Goal: Transaction & Acquisition: Purchase product/service

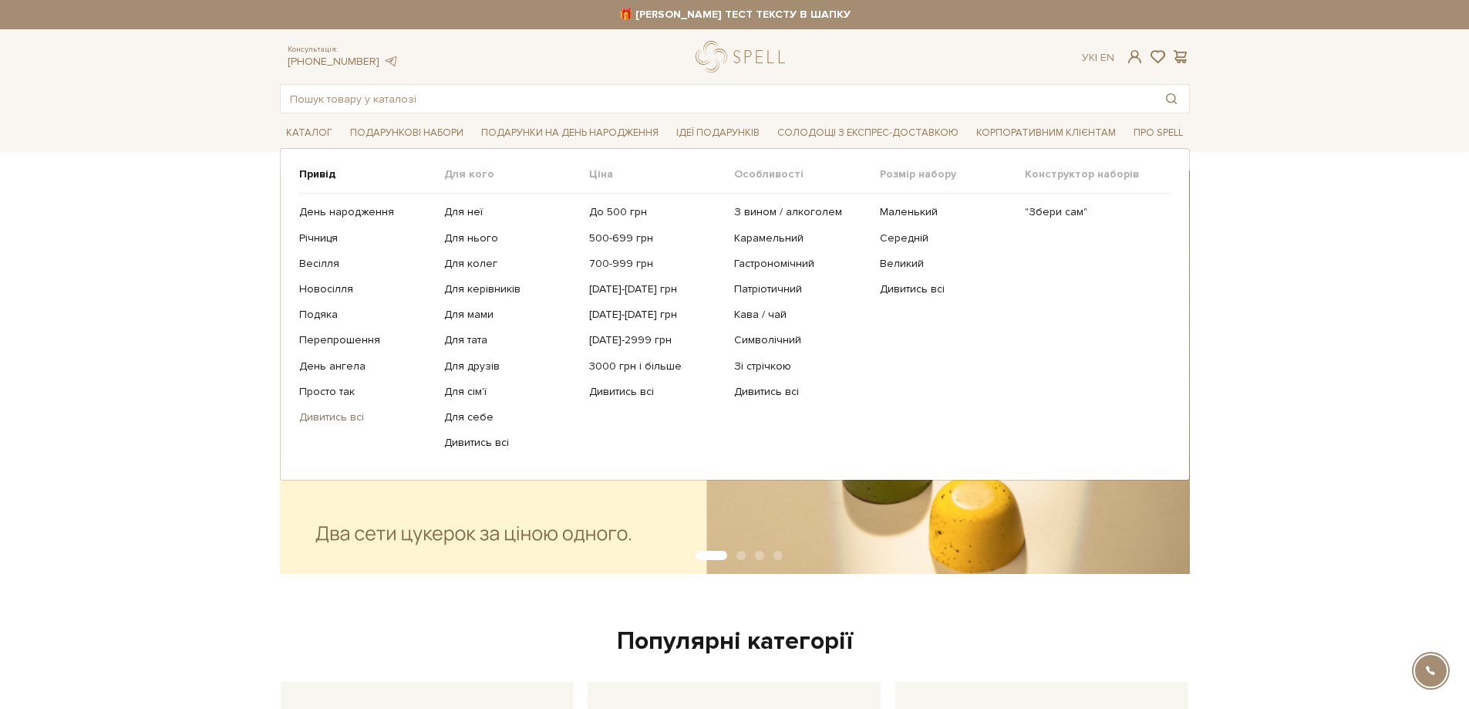
click at [337, 418] on link "Дивитись всі" at bounding box center [365, 417] width 133 height 14
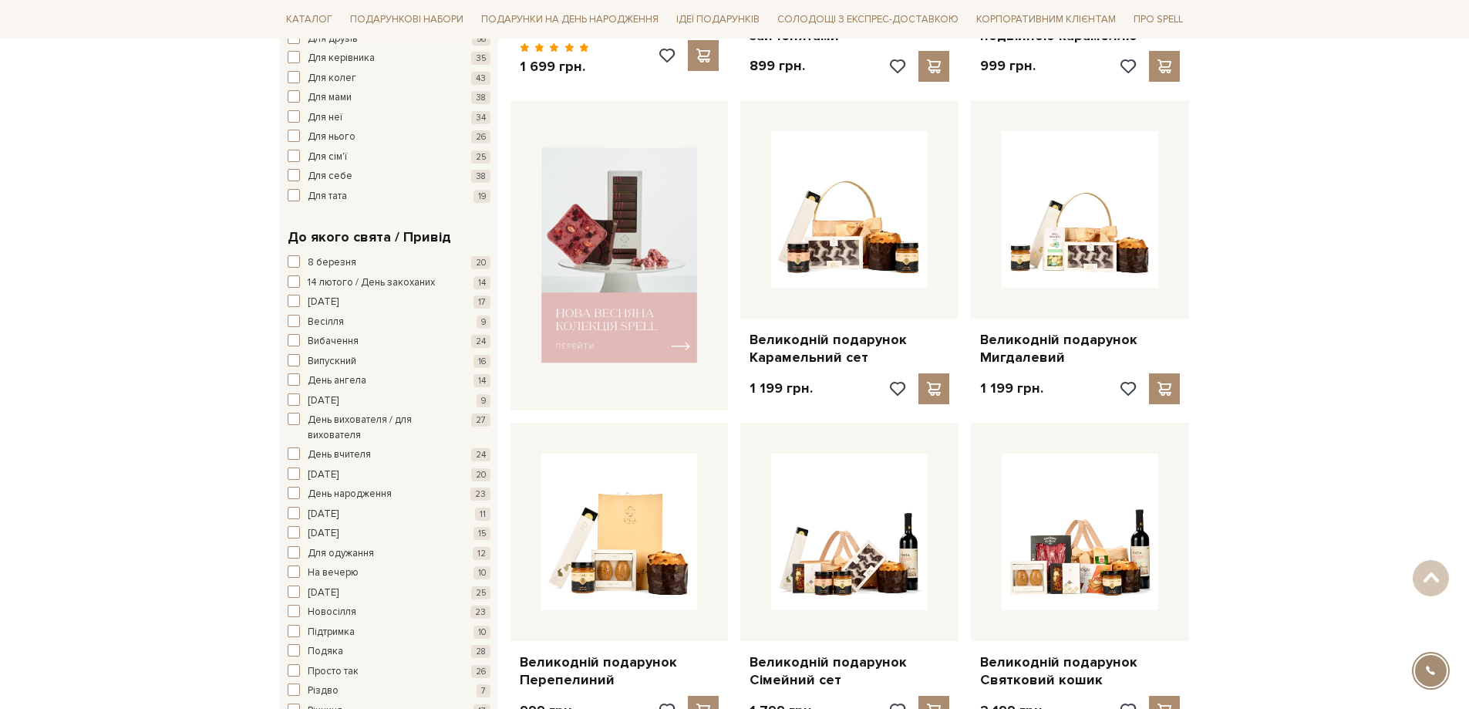
scroll to position [386, 0]
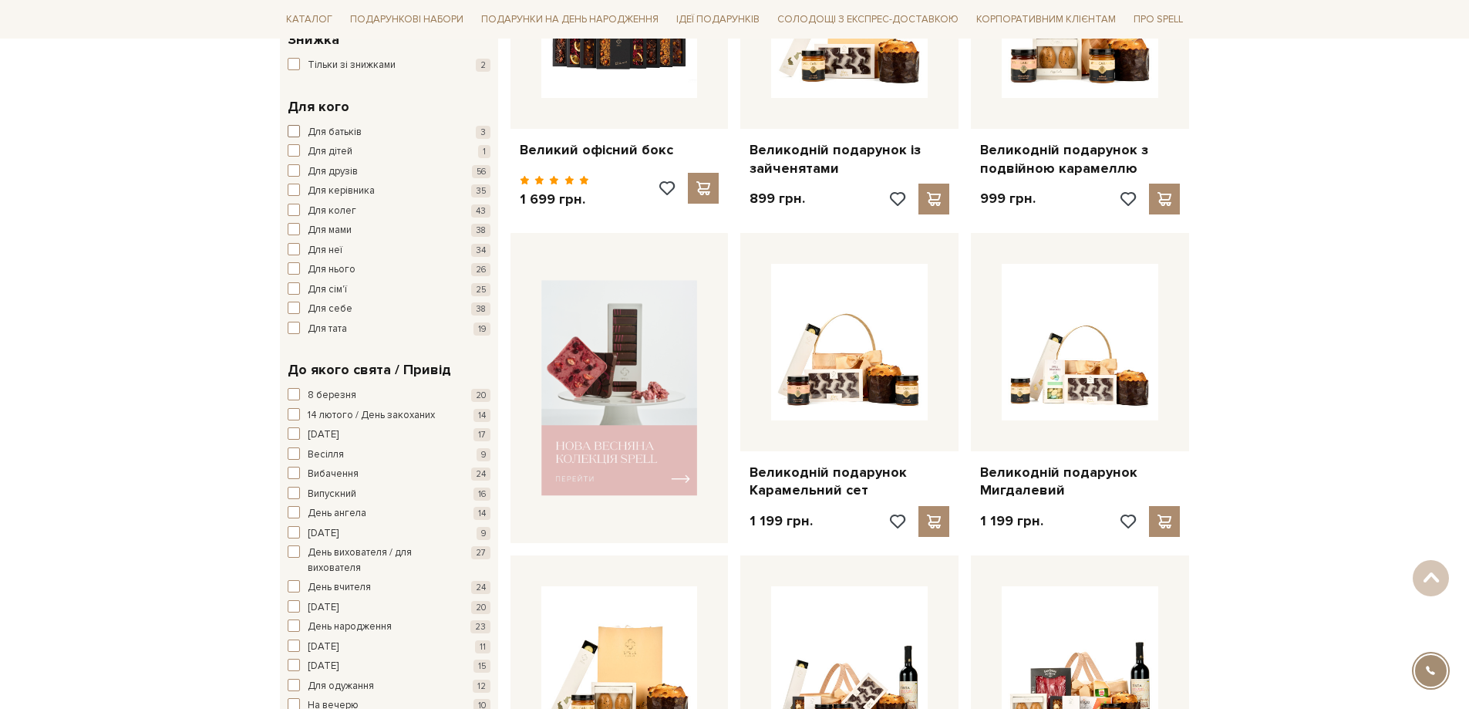
click at [295, 133] on span "button" at bounding box center [294, 131] width 12 height 12
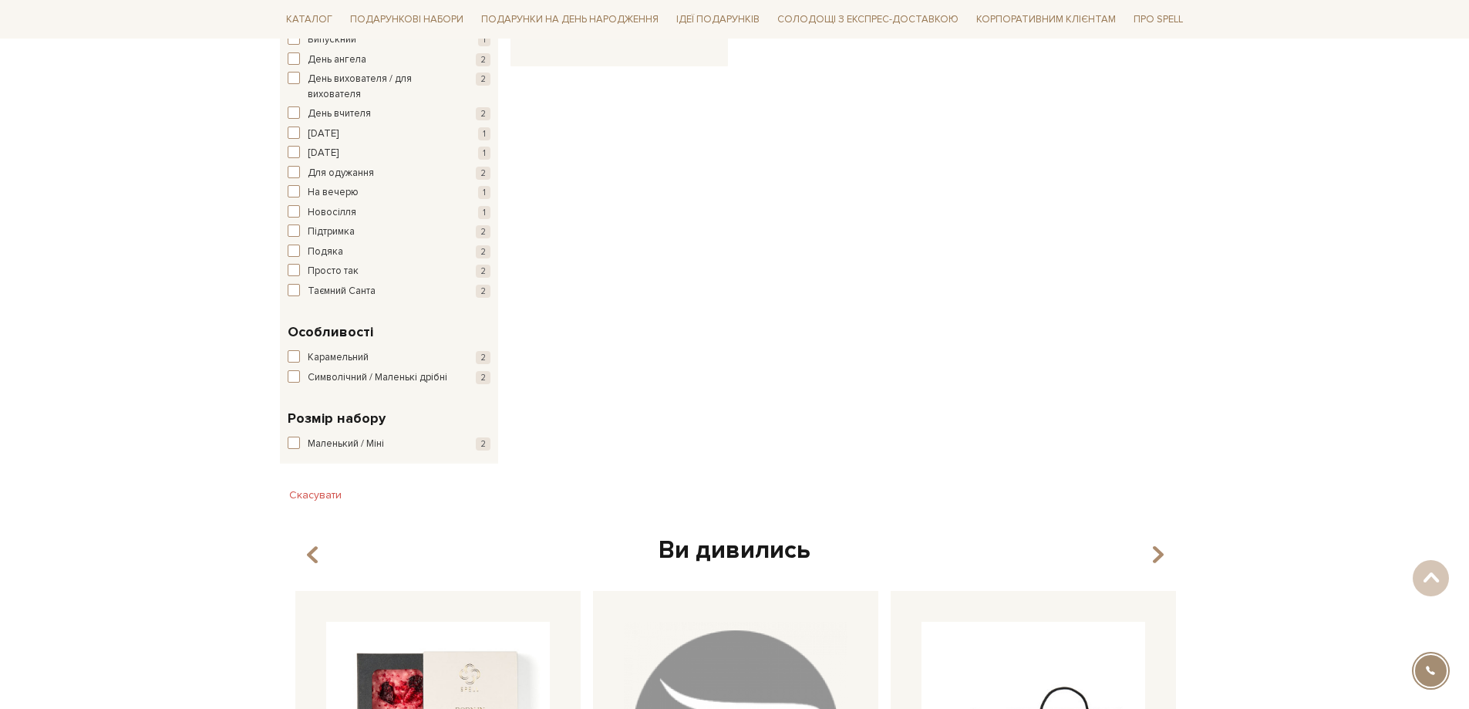
scroll to position [617, 0]
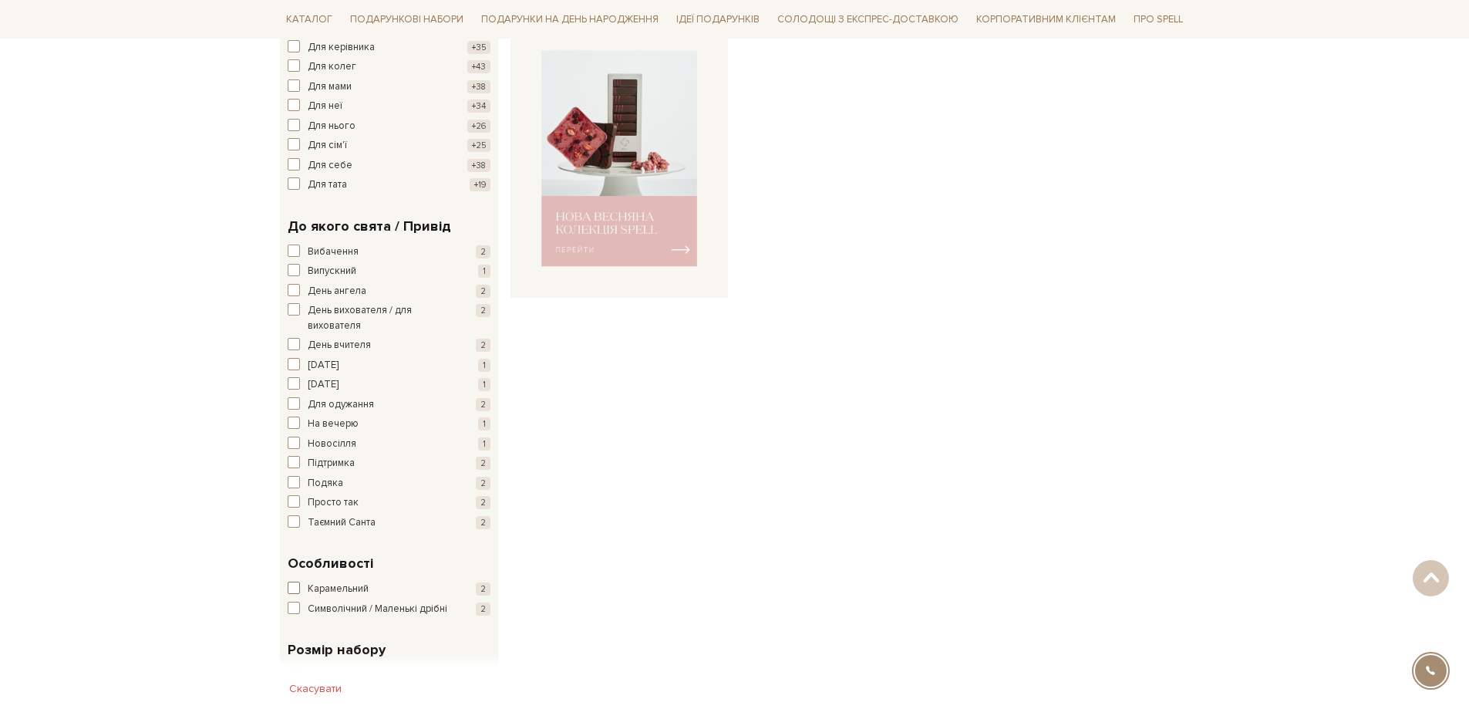
click at [292, 585] on span "button" at bounding box center [294, 588] width 12 height 12
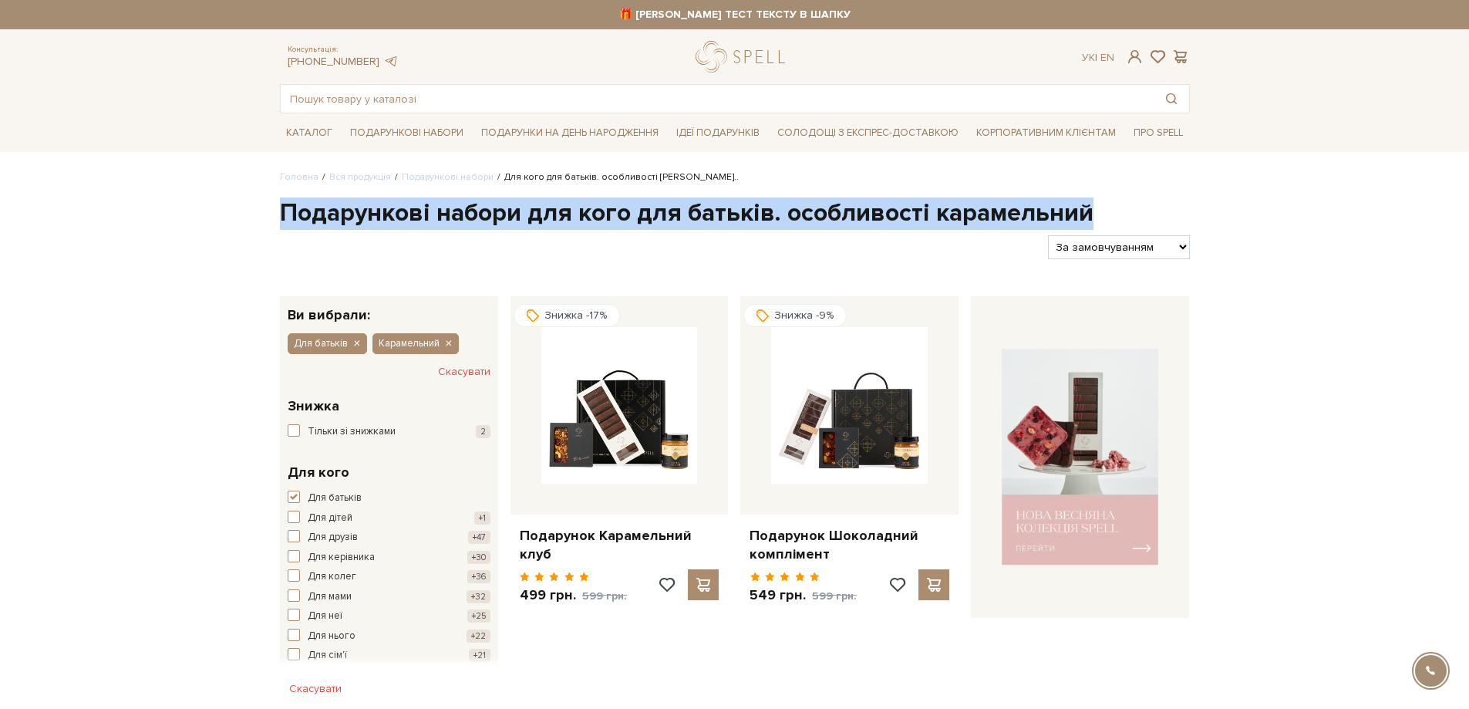
drag, startPoint x: 283, startPoint y: 214, endPoint x: 1091, endPoint y: 214, distance: 807.5
click at [1091, 214] on h1 "Подарункові набори для кого для батьків. особливості карамельний" at bounding box center [735, 213] width 910 height 32
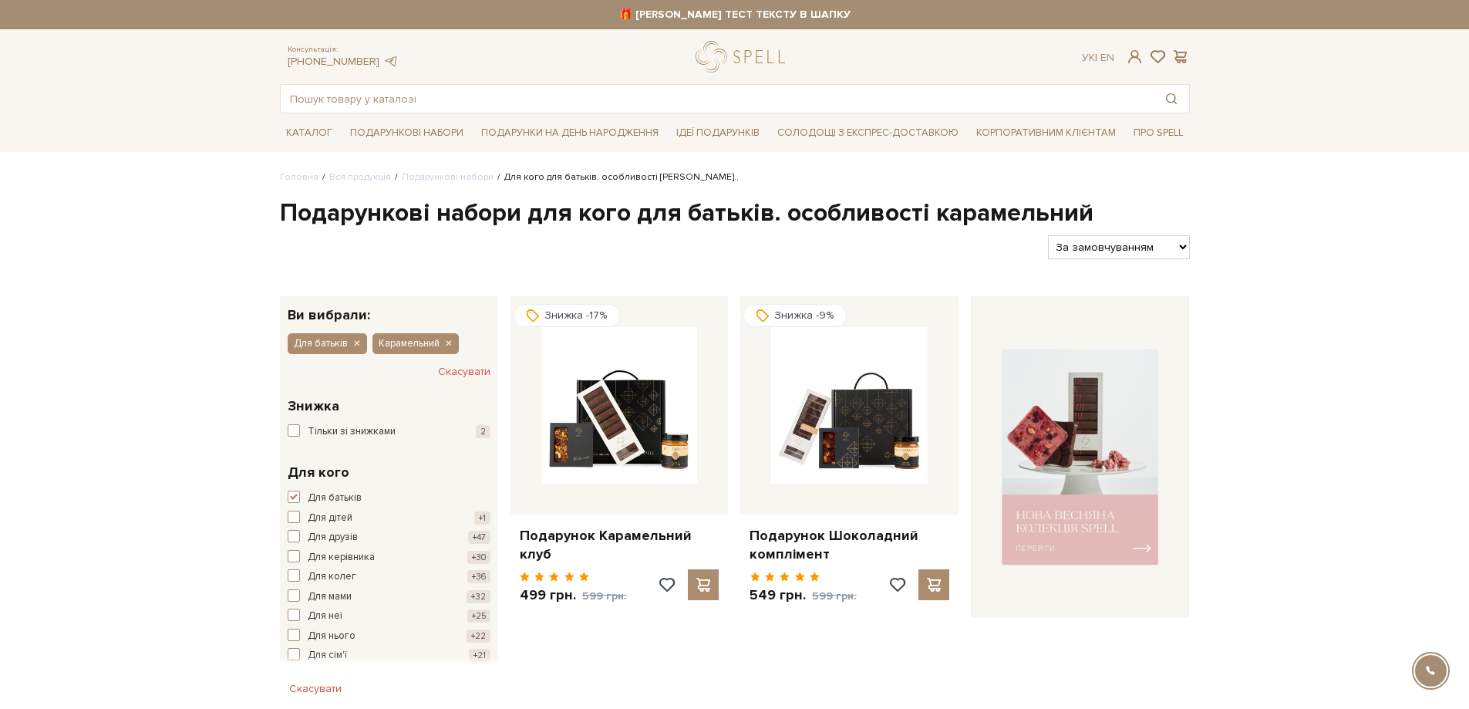
click at [334, 250] on div at bounding box center [658, 247] width 769 height 24
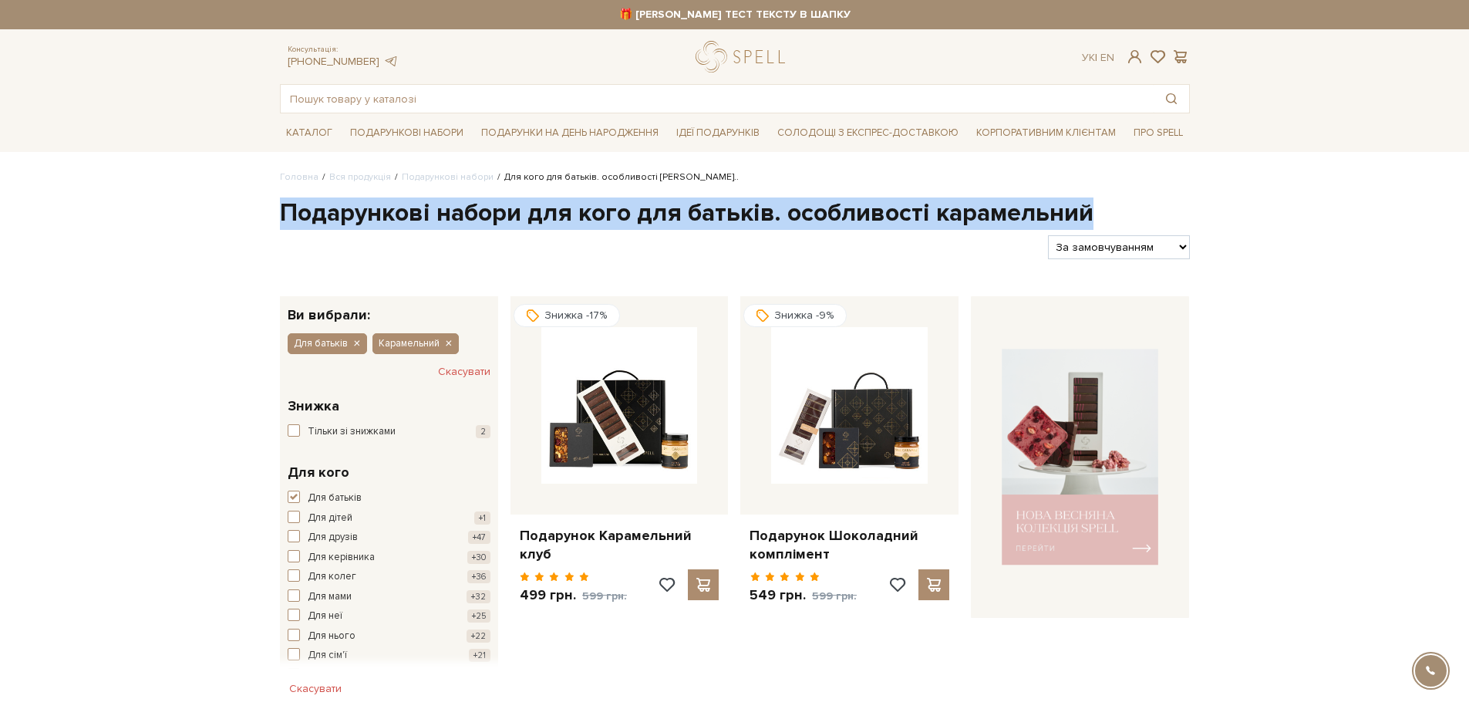
drag, startPoint x: 278, startPoint y: 214, endPoint x: 1093, endPoint y: 211, distance: 815.2
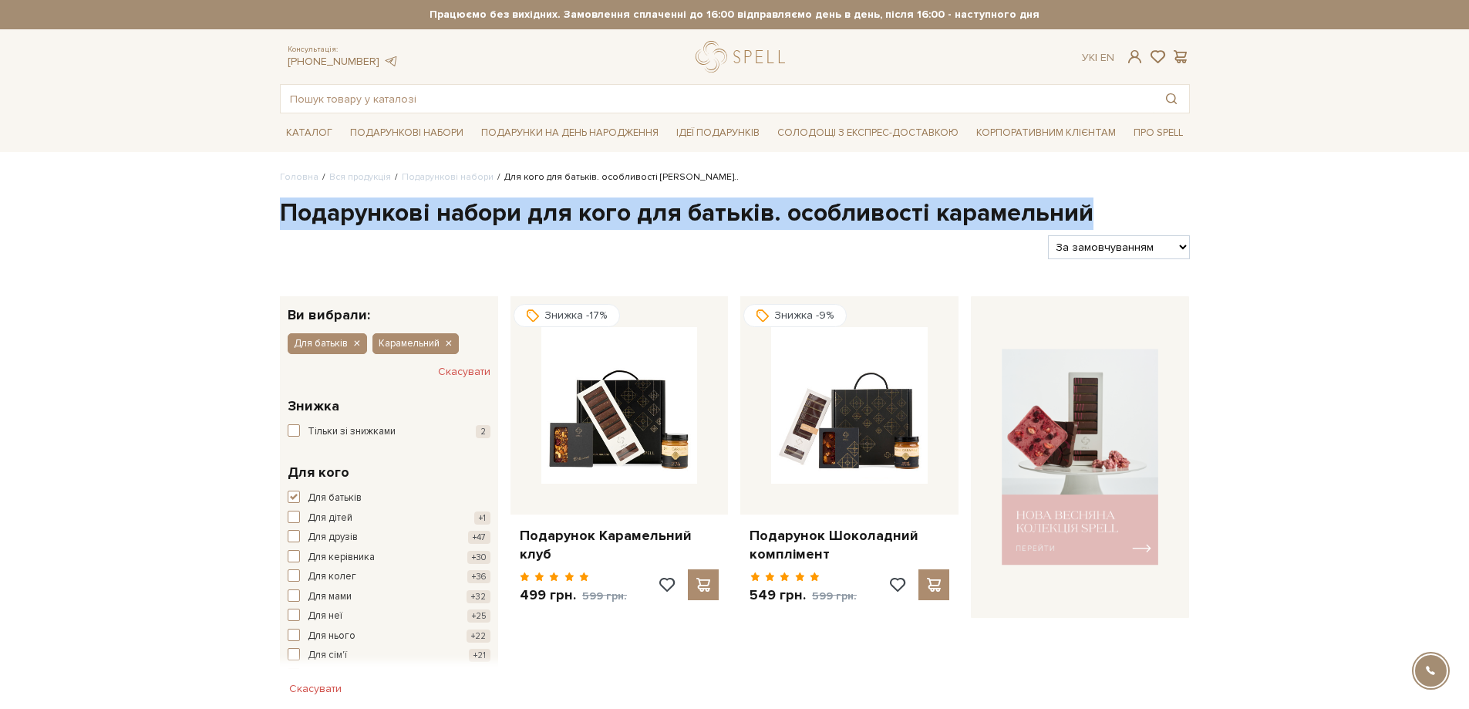
drag, startPoint x: 252, startPoint y: 211, endPoint x: 1104, endPoint y: 191, distance: 852.5
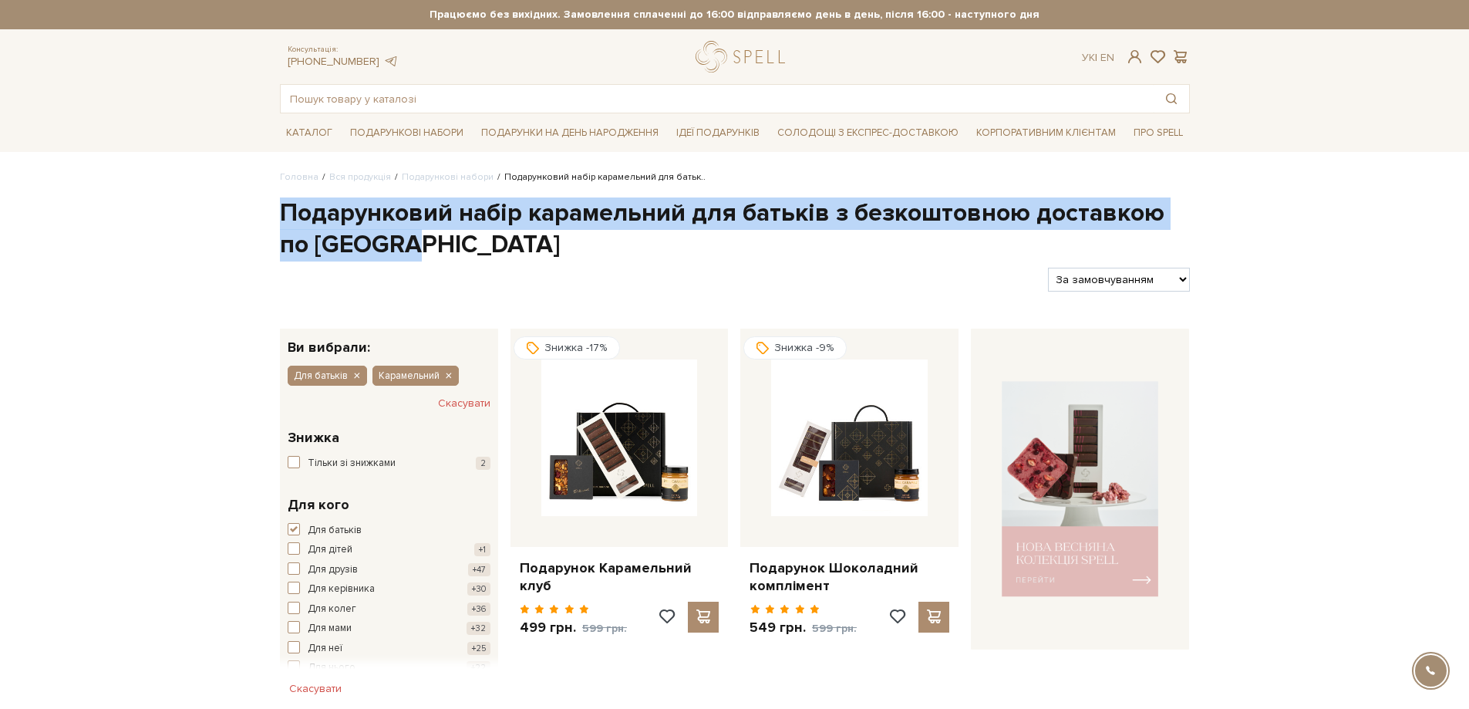
drag, startPoint x: 267, startPoint y: 210, endPoint x: 475, endPoint y: 254, distance: 212.8
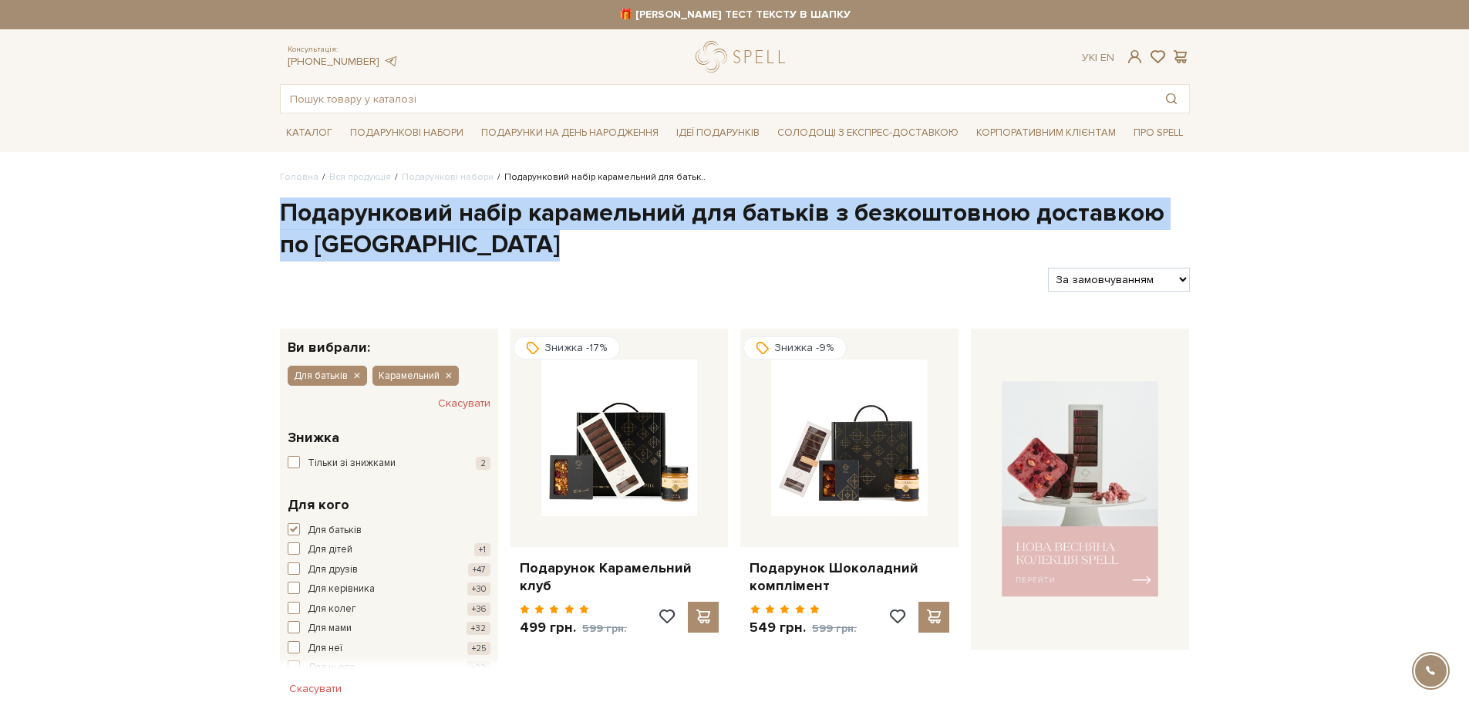
drag, startPoint x: 273, startPoint y: 211, endPoint x: 616, endPoint y: 270, distance: 348.3
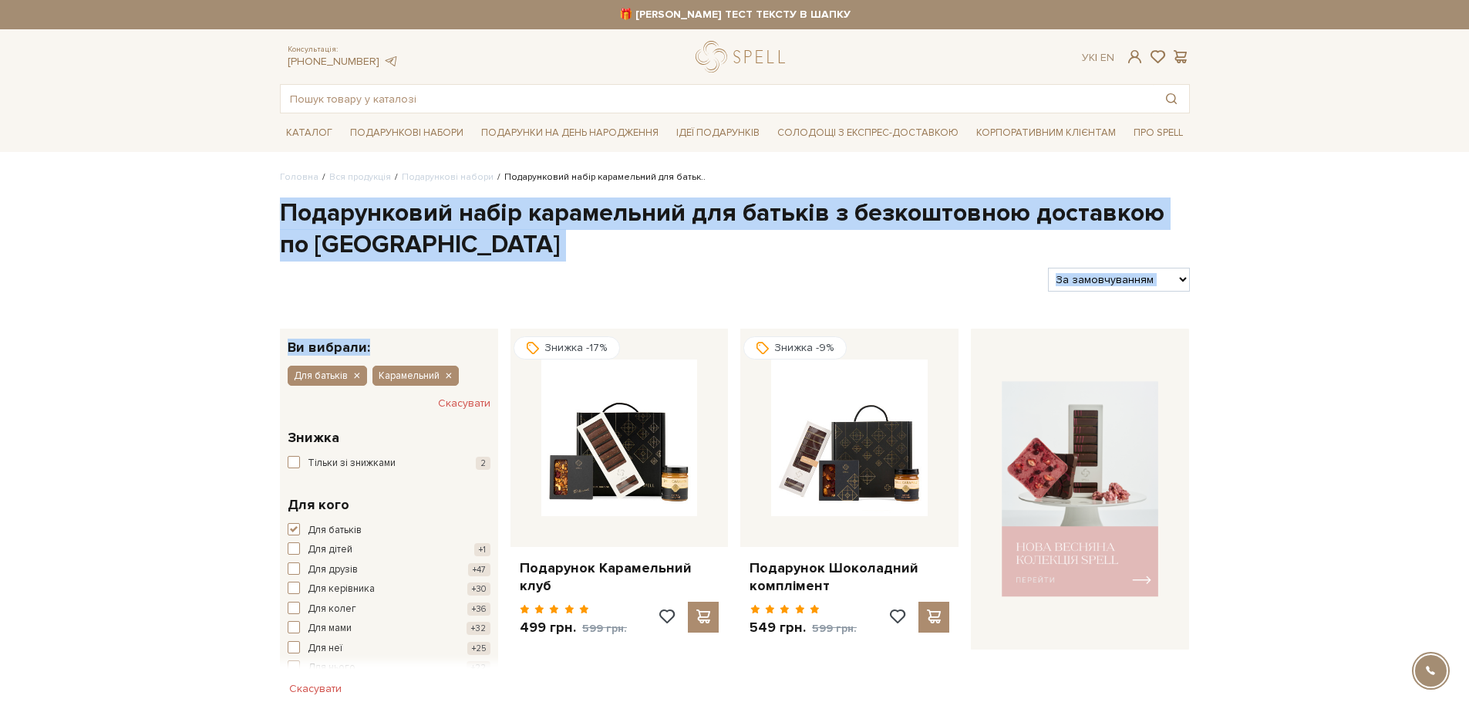
drag, startPoint x: 265, startPoint y: 205, endPoint x: 488, endPoint y: 295, distance: 240.9
